Goal: Transaction & Acquisition: Obtain resource

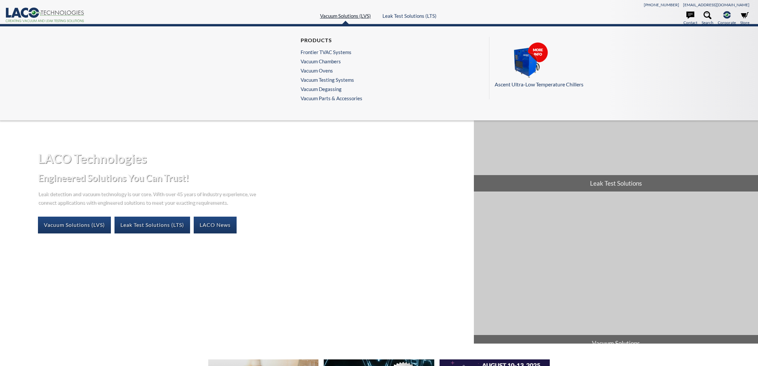
select select
click at [319, 98] on link "Vacuum Parts & Accessories" at bounding box center [332, 98] width 62 height 6
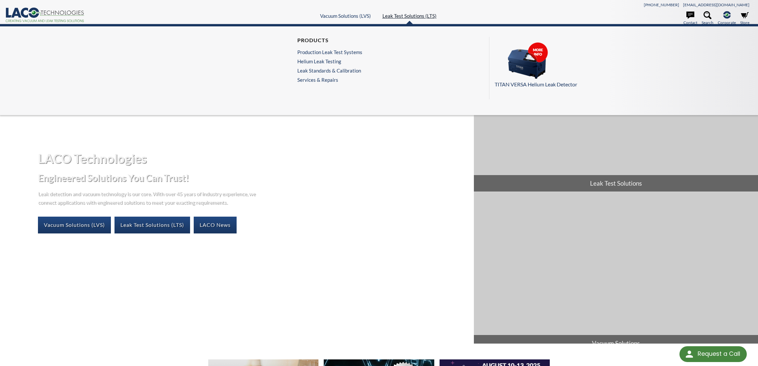
click at [412, 17] on link "Leak Test Solutions (LTS)" at bounding box center [410, 16] width 54 height 6
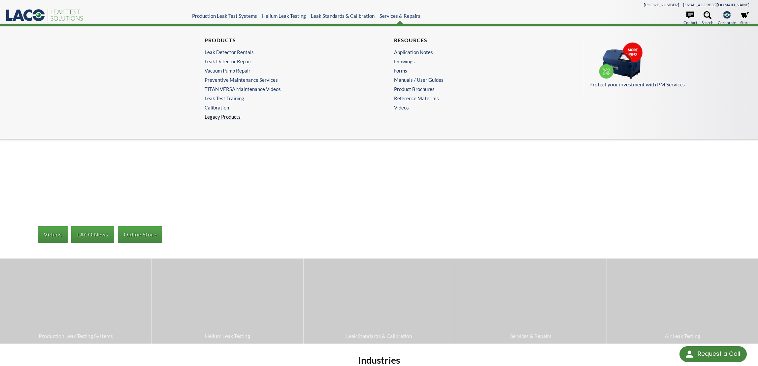
click at [216, 117] on link "Legacy Products" at bounding box center [284, 117] width 159 height 6
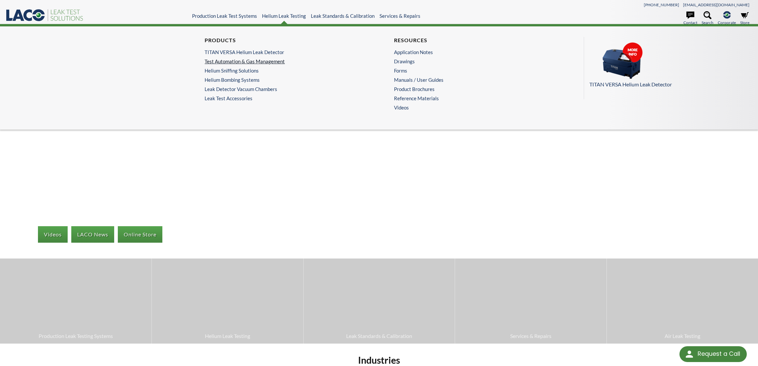
click at [230, 60] on link "Test Automation & Gas Management" at bounding box center [283, 61] width 156 height 6
click at [228, 98] on link "Leak Test Accessories" at bounding box center [284, 98] width 159 height 6
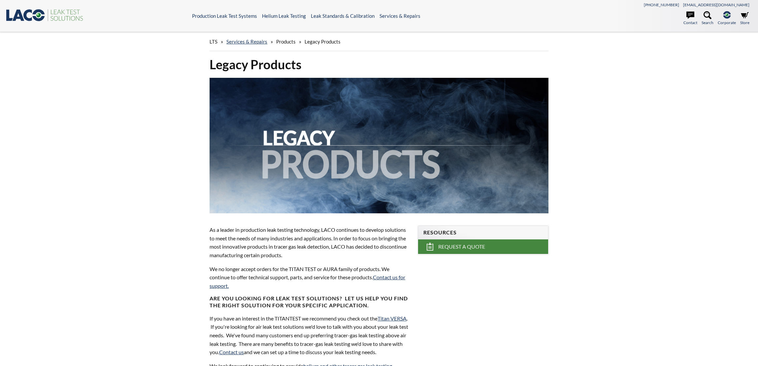
select select
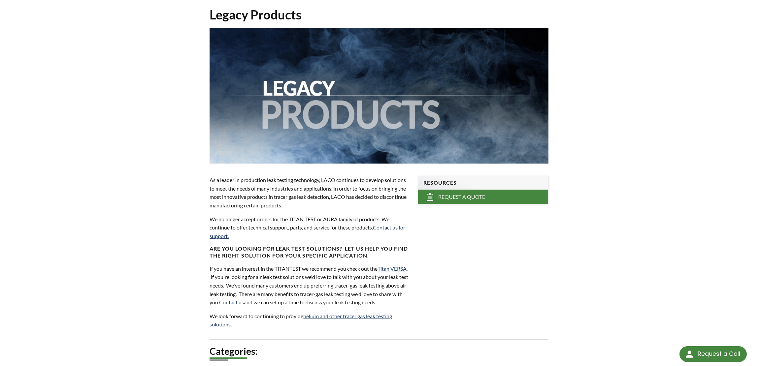
scroll to position [231, 0]
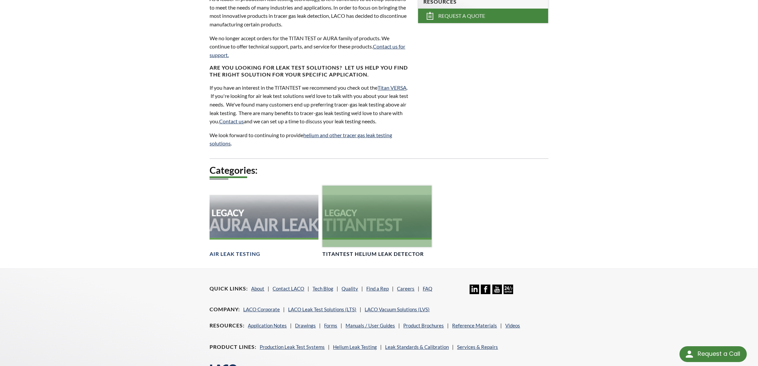
click at [359, 221] on div at bounding box center [376, 216] width 109 height 61
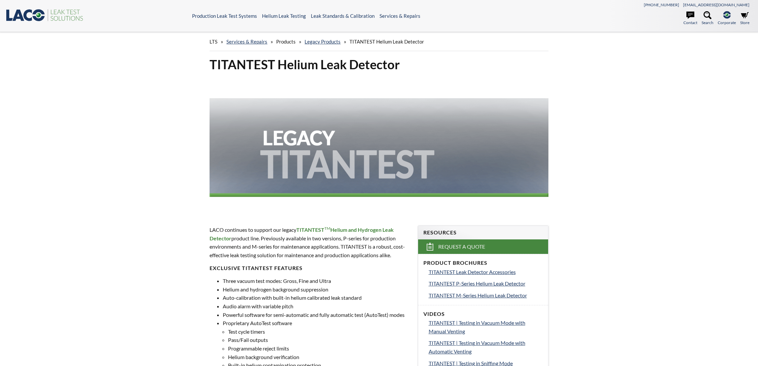
select select
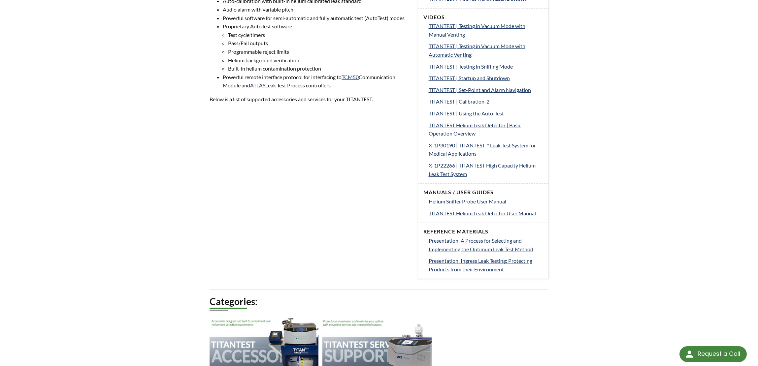
scroll to position [264, 0]
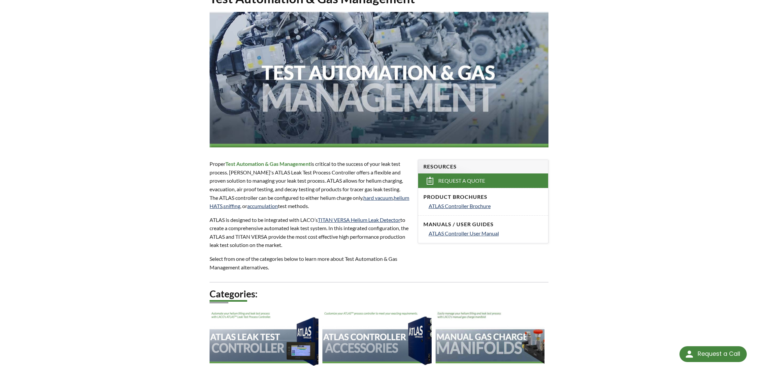
scroll to position [33, 0]
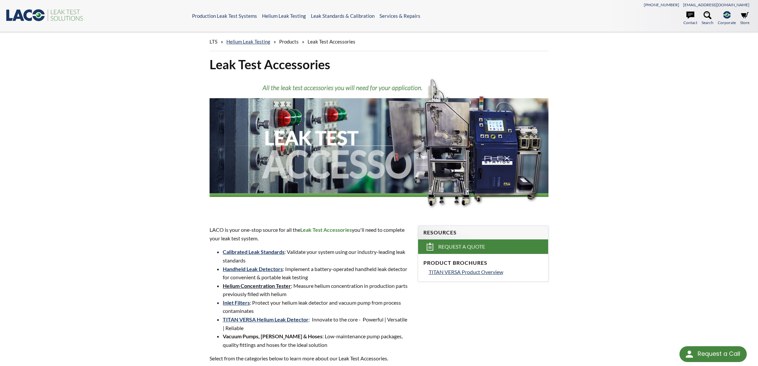
click at [277, 287] on link "Helium Concentration Tester" at bounding box center [257, 286] width 68 height 6
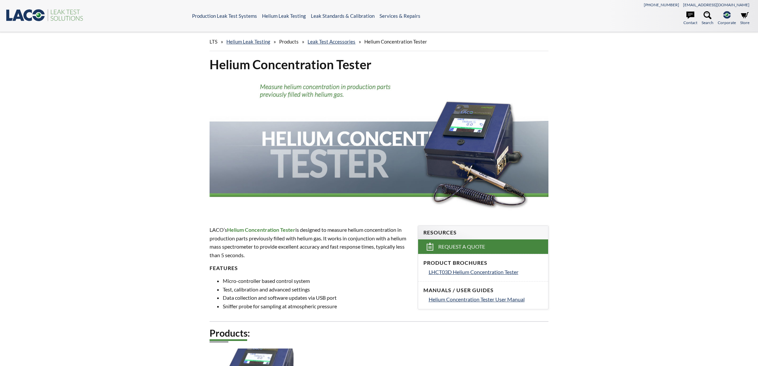
select select
click at [460, 248] on span "Request a Quote" at bounding box center [461, 247] width 47 height 7
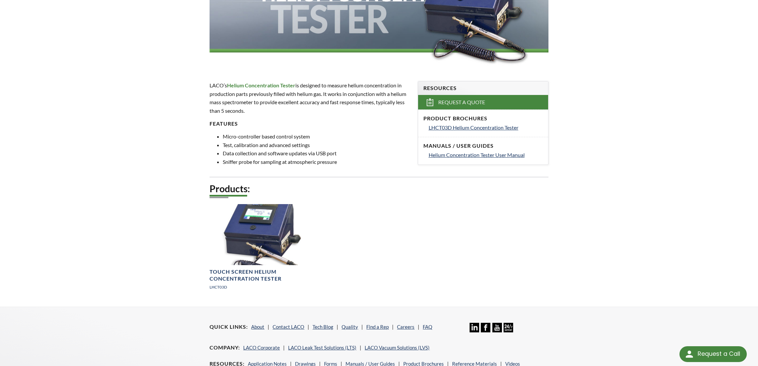
scroll to position [165, 0]
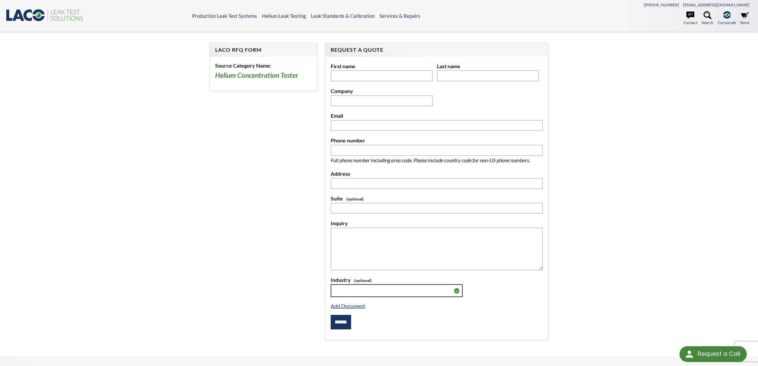
click at [345, 290] on select "**********" at bounding box center [397, 291] width 132 height 13
select select "**********"
click at [331, 285] on select "**********" at bounding box center [397, 291] width 132 height 13
